Goal: Navigation & Orientation: Find specific page/section

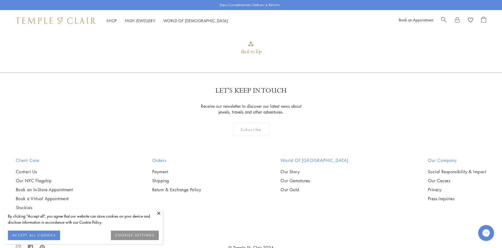
scroll to position [886, 0]
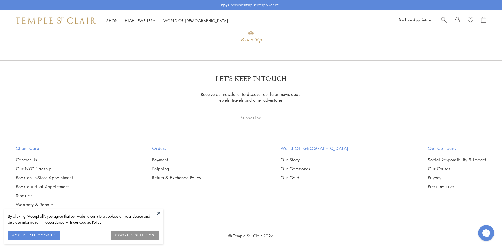
click at [252, 233] on link "© Temple St. Clair 2024" at bounding box center [250, 236] width 45 height 6
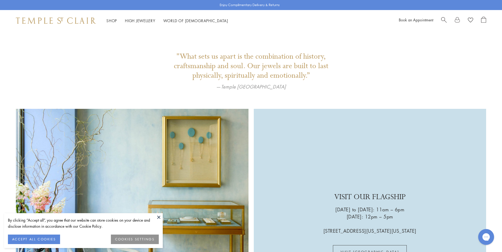
scroll to position [995, 0]
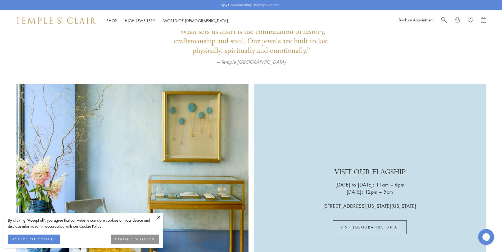
click at [499, 243] on div "VISIT OUR FLAGSHIP Wednesday to Saturday: 11am – 6pm Sunday: 12pm – 5pm 803 Was…" at bounding box center [251, 200] width 502 height 233
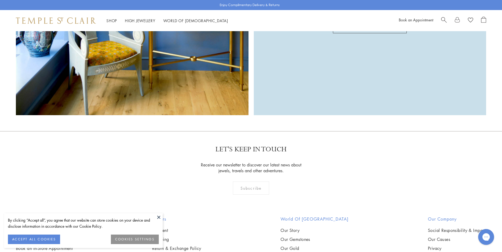
scroll to position [1231, 0]
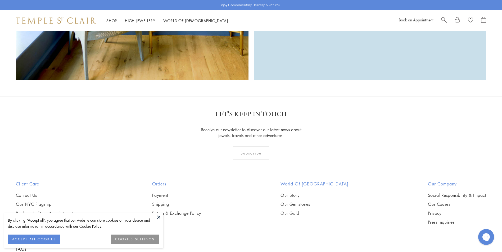
click at [296, 213] on link "Our Gold" at bounding box center [315, 214] width 68 height 6
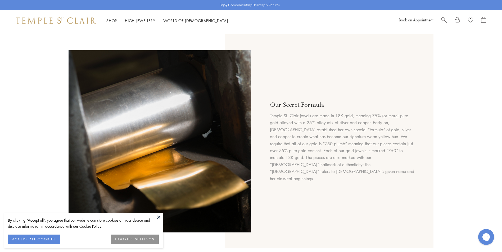
scroll to position [242, 0]
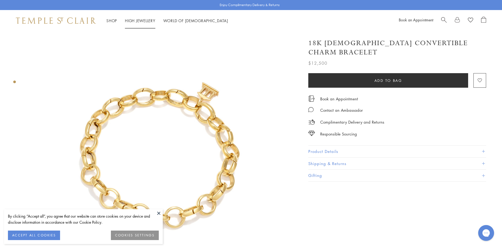
click at [149, 20] on link "High Jewellery High Jewellery" at bounding box center [140, 20] width 30 height 5
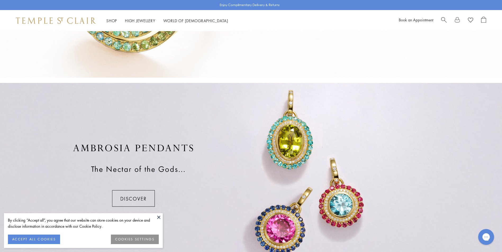
scroll to position [342, 0]
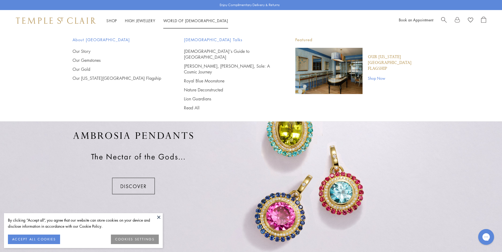
click at [181, 21] on link "World of [GEOGRAPHIC_DATA][DEMOGRAPHIC_DATA]" at bounding box center [195, 20] width 65 height 5
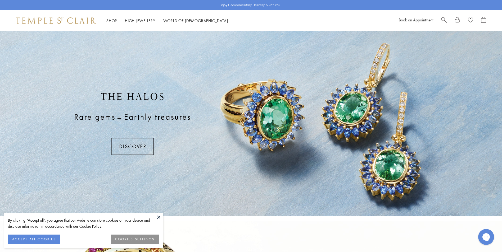
drag, startPoint x: 501, startPoint y: 241, endPoint x: 503, endPoint y: 234, distance: 6.5
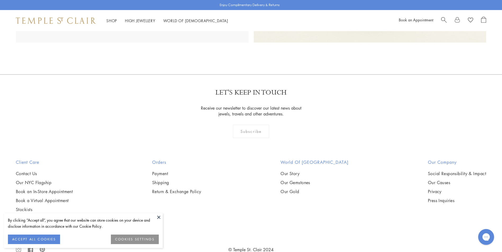
scroll to position [674, 0]
